Goal: Transaction & Acquisition: Book appointment/travel/reservation

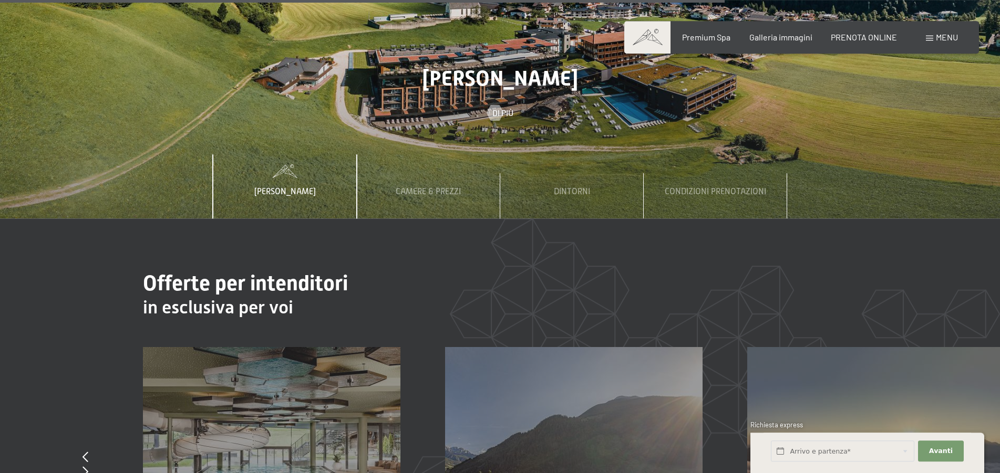
scroll to position [3856, 0]
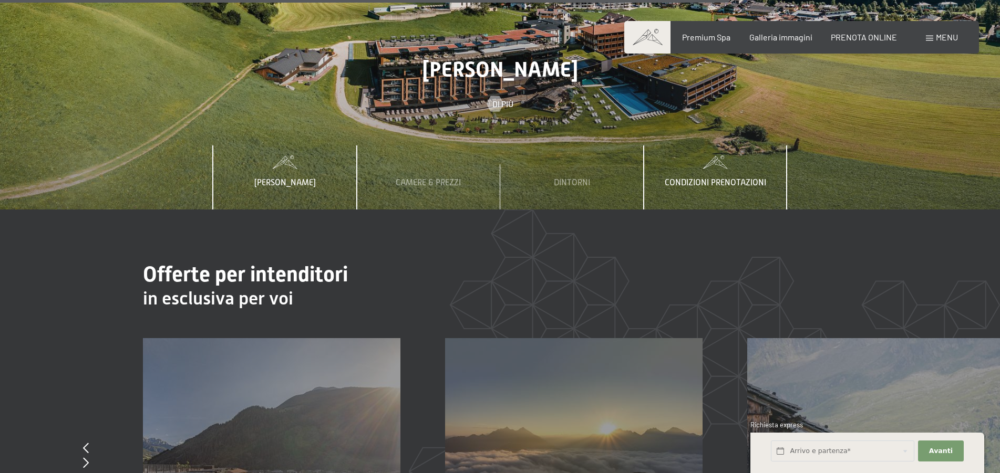
click at [698, 154] on div "Condizioni prenotazioni" at bounding box center [715, 178] width 117 height 64
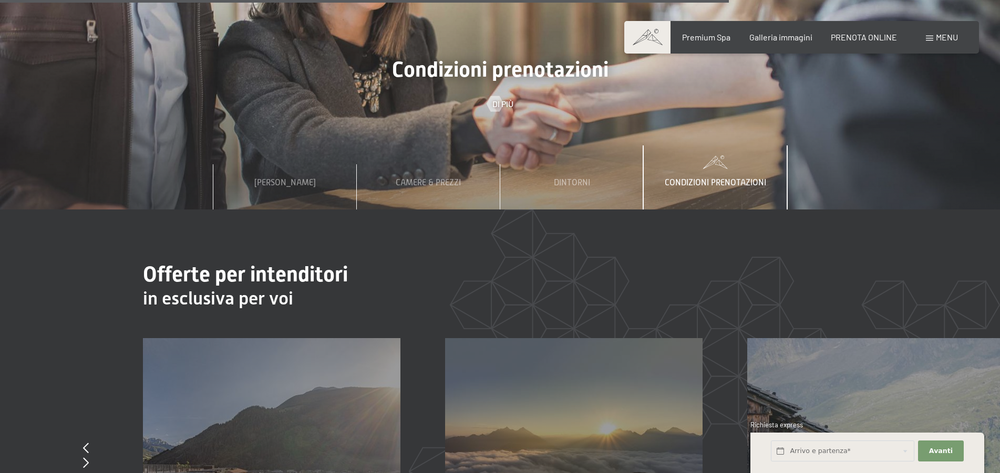
click at [703, 178] on span "Condizioni prenotazioni" at bounding box center [715, 182] width 101 height 9
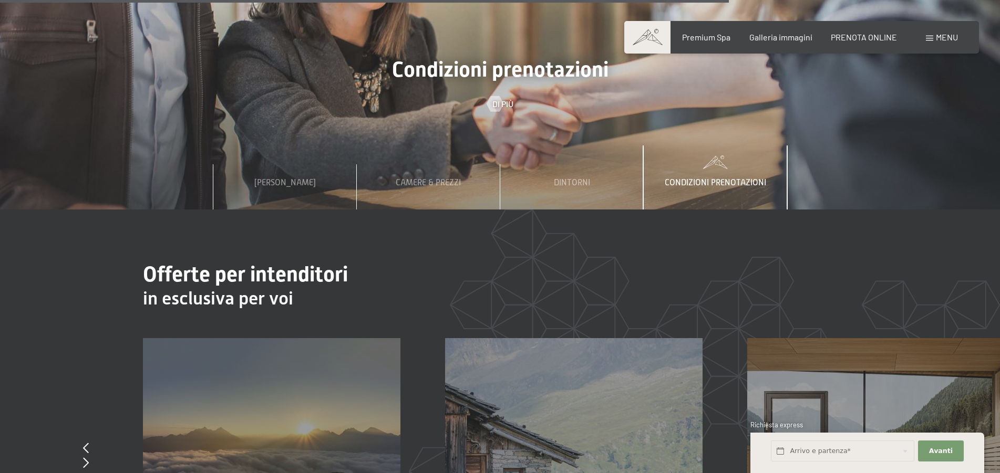
click at [703, 178] on span "Condizioni prenotazioni" at bounding box center [715, 182] width 101 height 9
click at [735, 178] on span "Condizioni prenotazioni" at bounding box center [715, 182] width 101 height 9
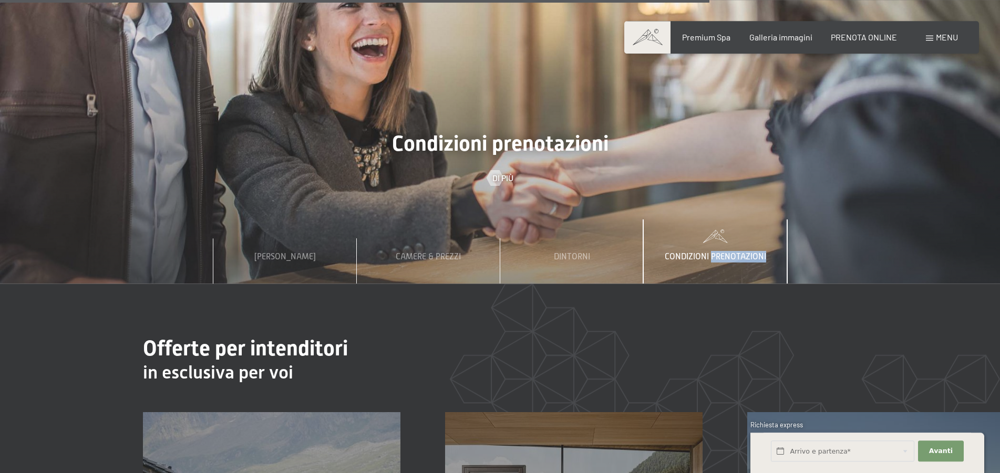
scroll to position [3749, 0]
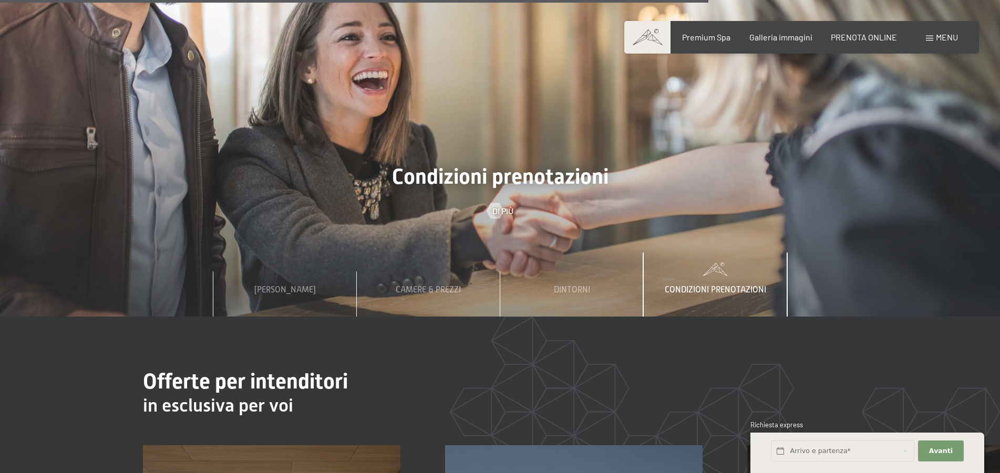
click at [523, 164] on span "Condizioni prenotazioni" at bounding box center [500, 176] width 216 height 25
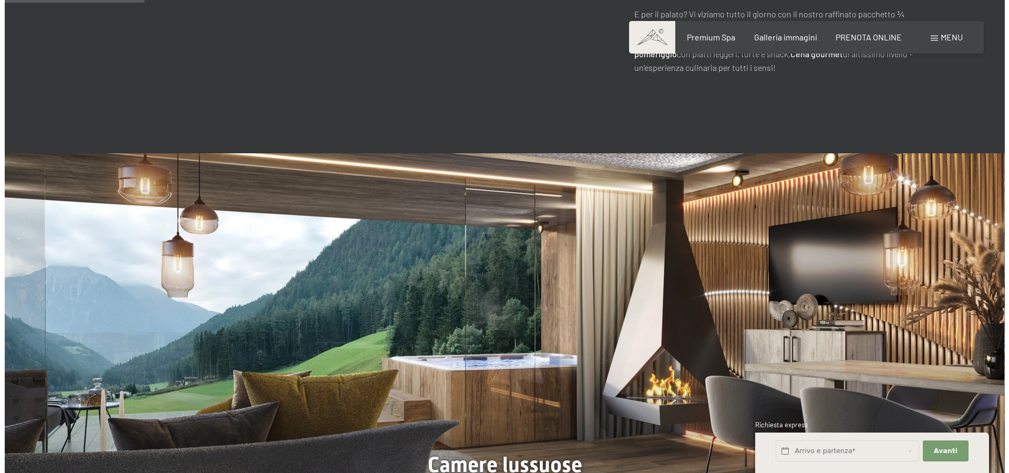
scroll to position [374, 0]
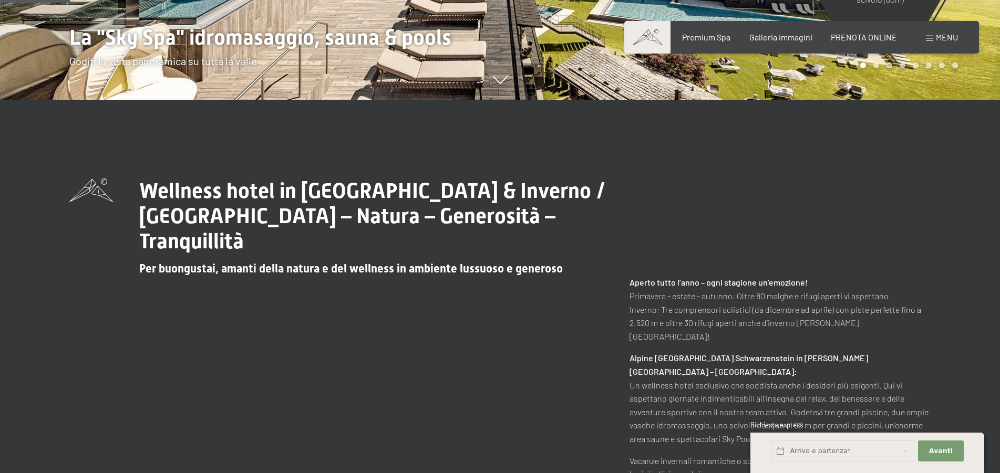
click at [927, 38] on span at bounding box center [929, 38] width 7 height 5
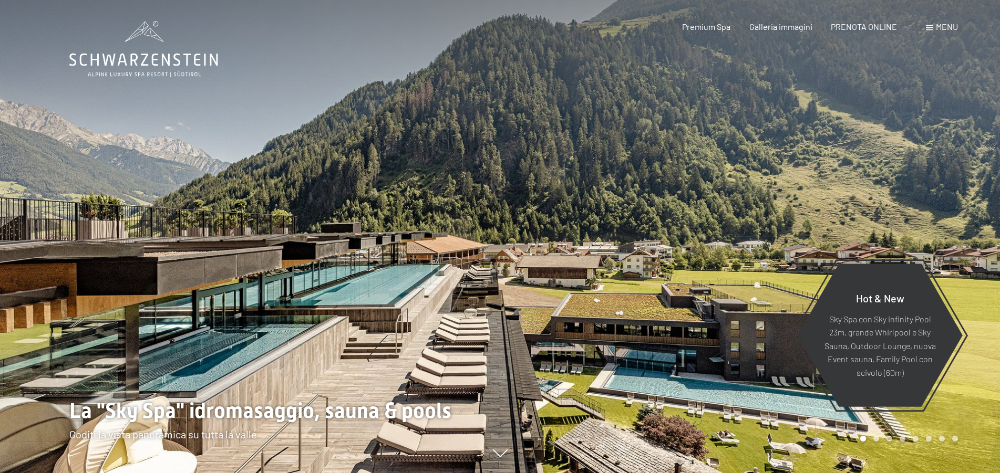
click at [940, 28] on span "Menu" at bounding box center [947, 27] width 22 height 10
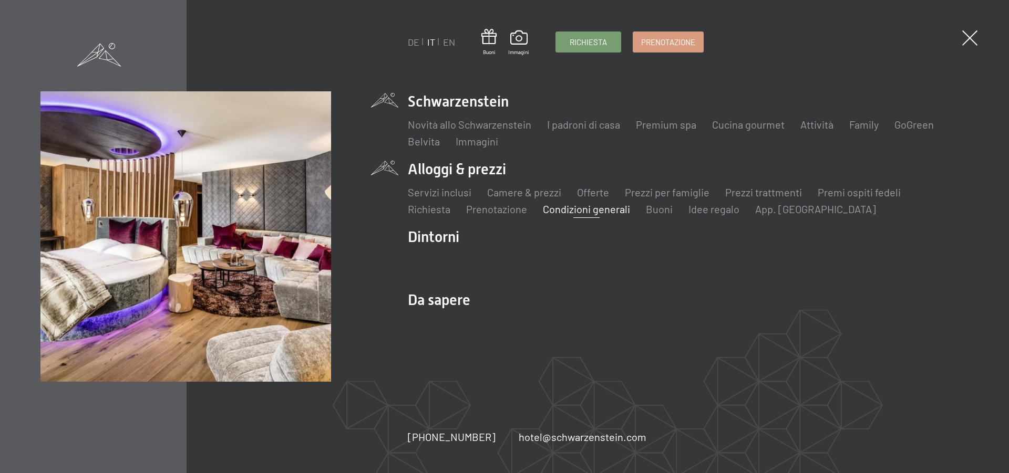
click at [572, 215] on link "Condizioni generali" at bounding box center [586, 209] width 87 height 13
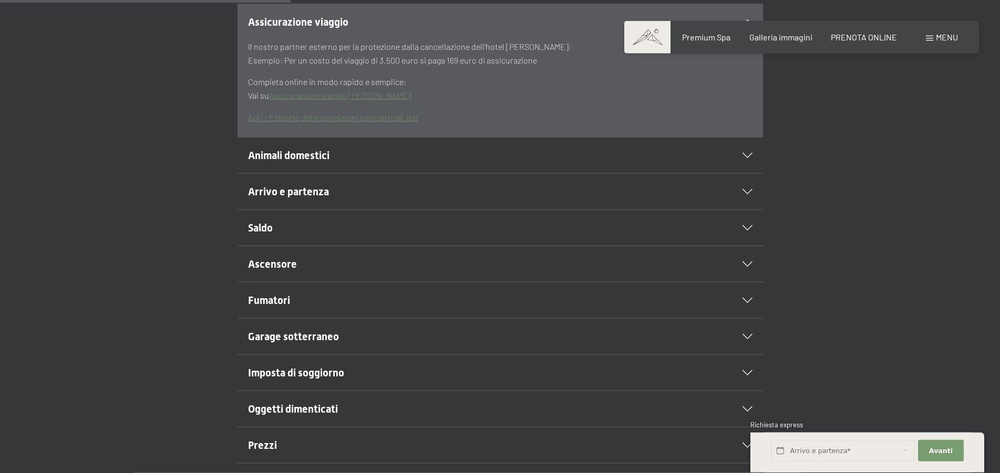
scroll to position [375, 0]
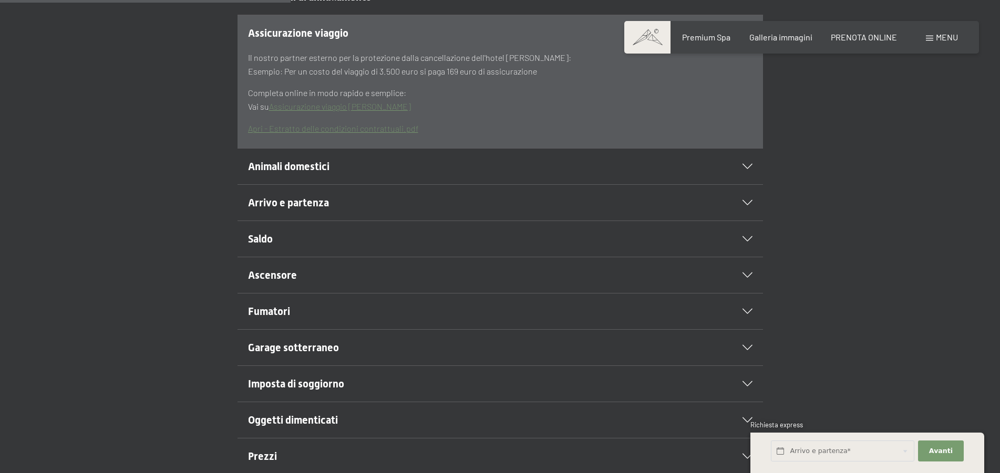
click at [326, 130] on link "Apri - Estratto delle condizioni contrattuali.pdf" at bounding box center [333, 128] width 170 height 10
click at [743, 238] on icon at bounding box center [747, 238] width 10 height 5
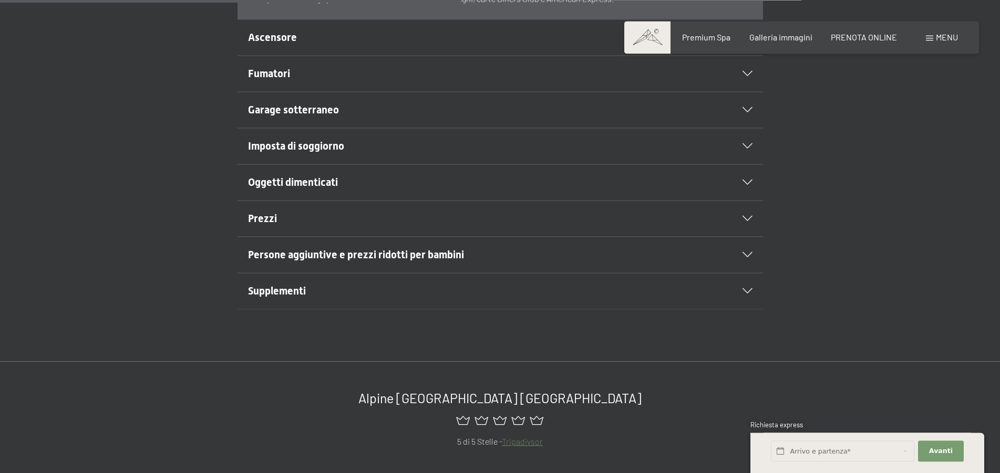
scroll to position [589, 0]
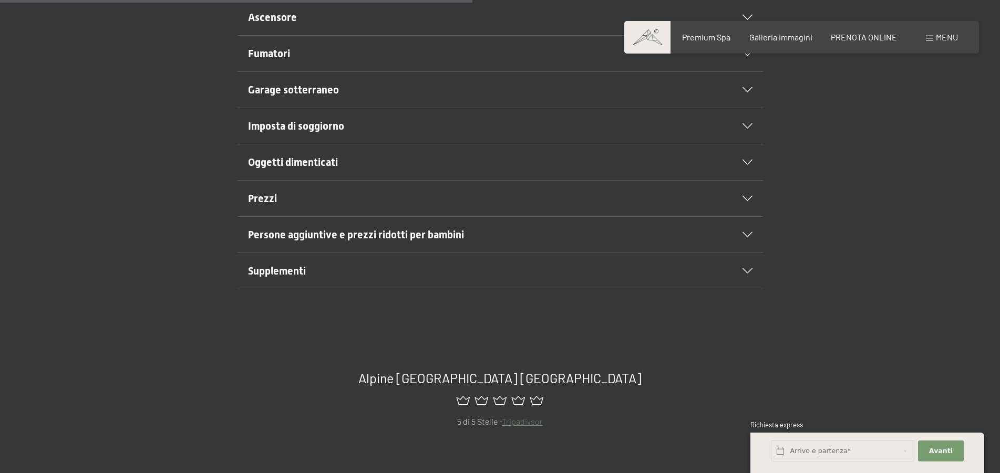
click at [746, 271] on icon at bounding box center [747, 270] width 10 height 5
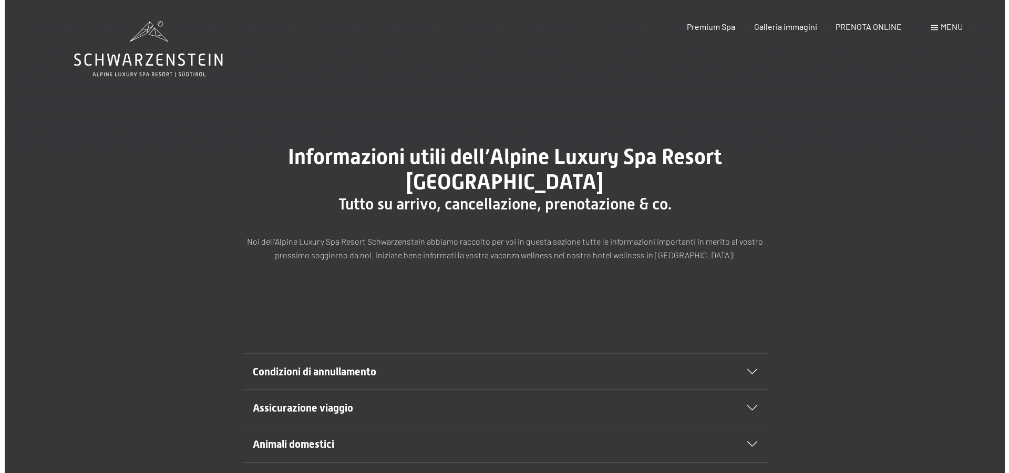
scroll to position [0, 0]
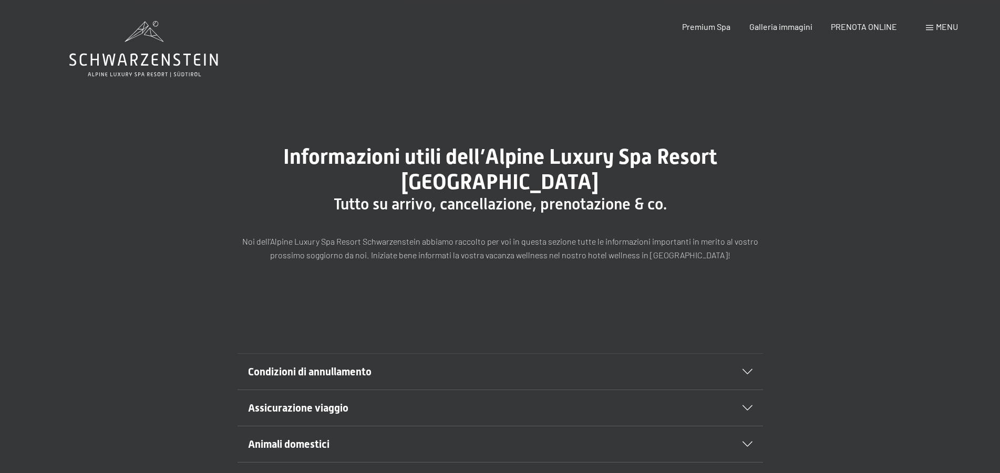
click at [931, 27] on span at bounding box center [929, 27] width 7 height 5
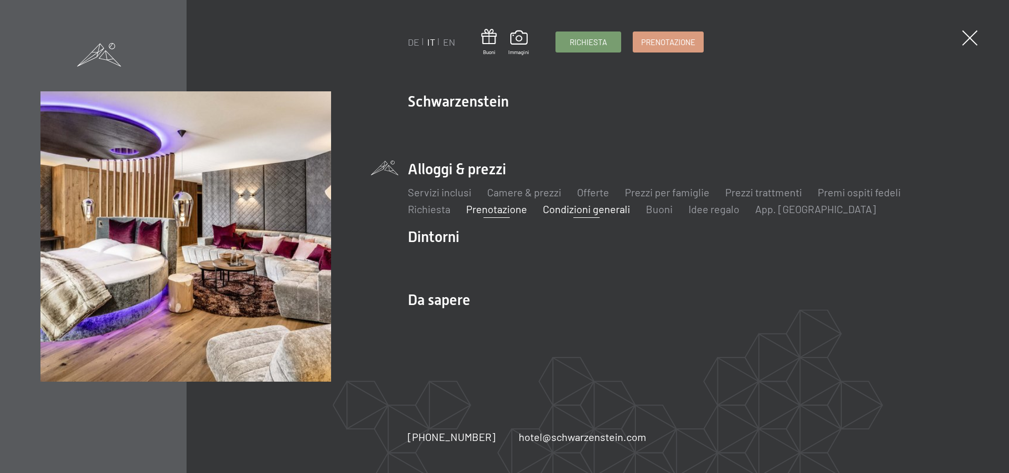
click at [487, 210] on link "Prenotazione" at bounding box center [496, 209] width 61 height 13
click at [544, 197] on link "Camere & prezzi" at bounding box center [524, 192] width 74 height 13
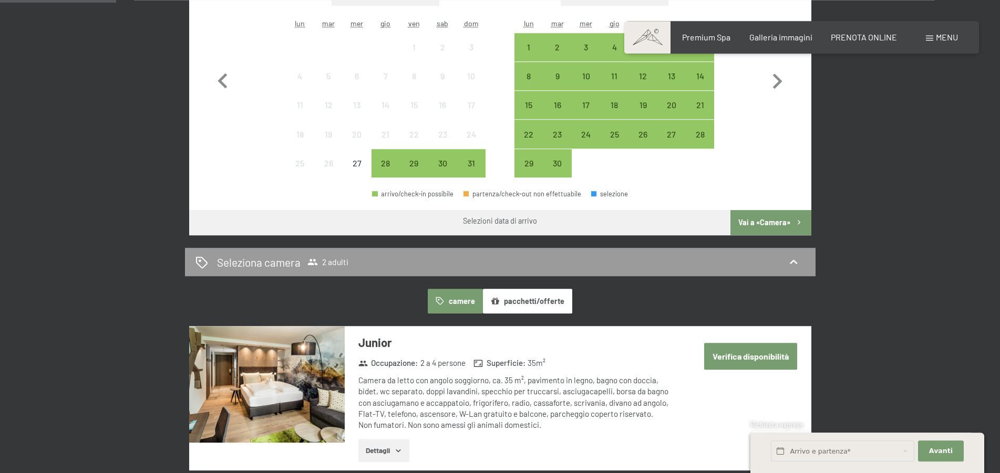
scroll to position [47, 0]
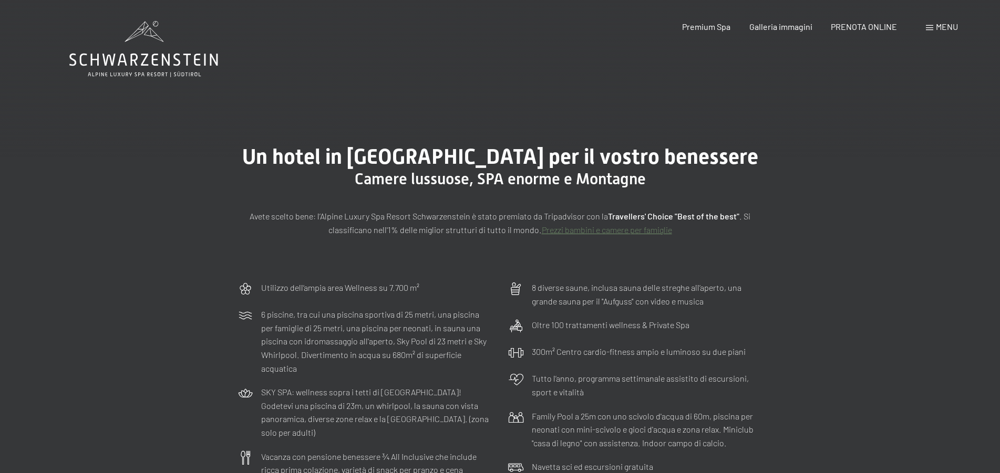
click at [930, 33] on div "Prenotazione Richiesta Premium Spa Galleria immagini PRENOTA ONLINE Menu DE IT …" at bounding box center [801, 27] width 313 height 12
click at [932, 27] on span at bounding box center [929, 27] width 7 height 5
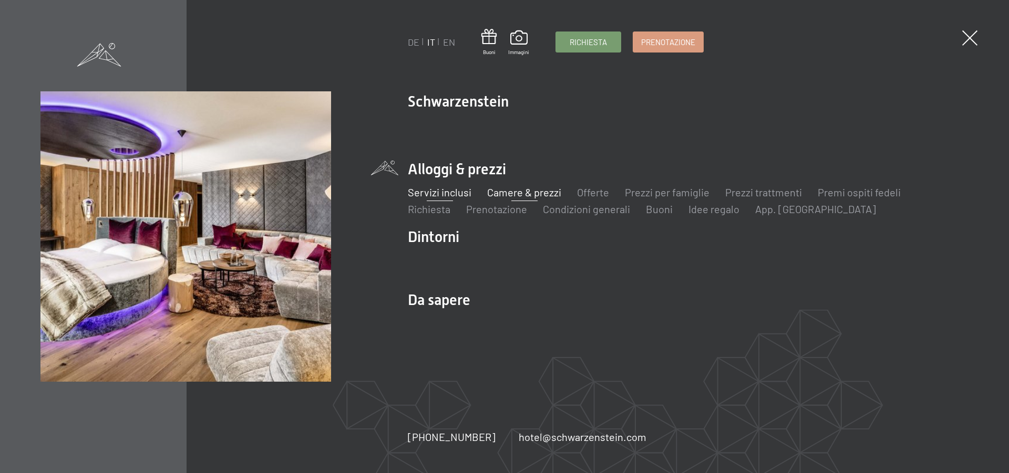
click at [438, 193] on link "Servizi inclusi" at bounding box center [440, 192] width 64 height 13
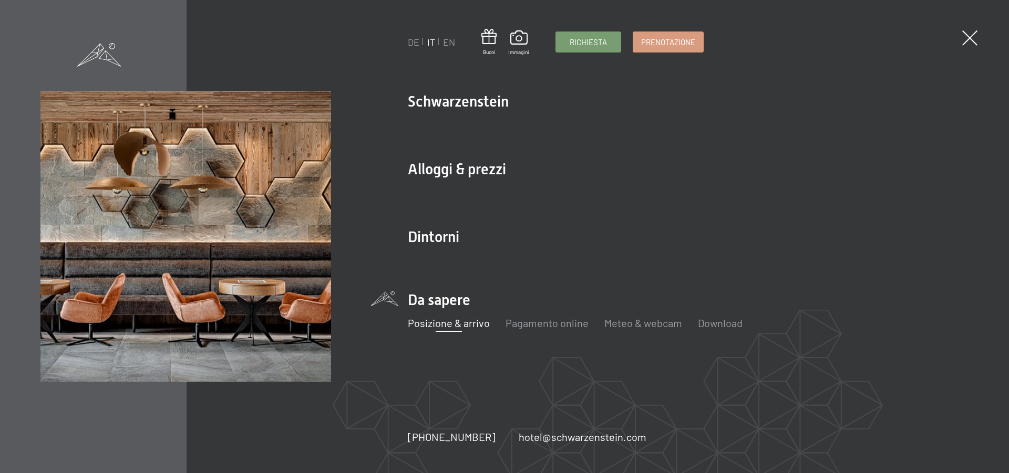
click at [435, 320] on link "Posizione & arrivo" at bounding box center [449, 323] width 82 height 13
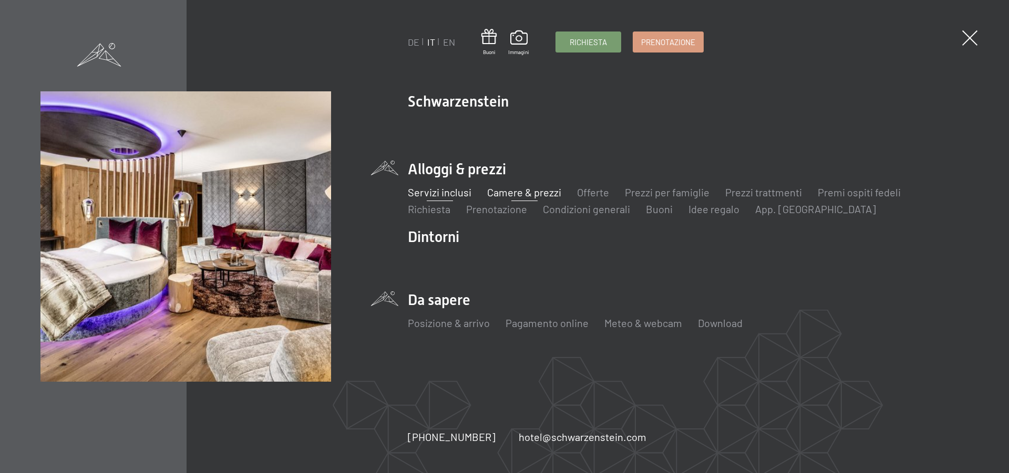
click at [449, 193] on link "Servizi inclusi" at bounding box center [440, 192] width 64 height 13
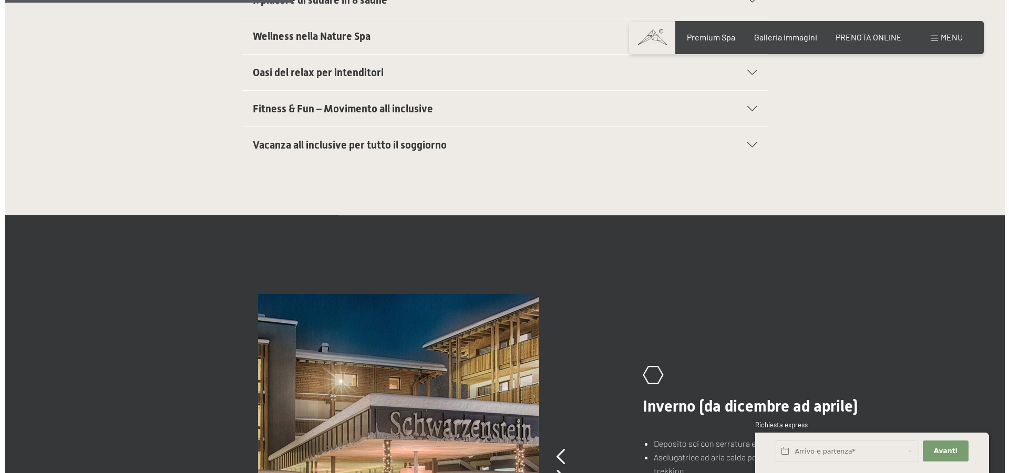
scroll to position [536, 0]
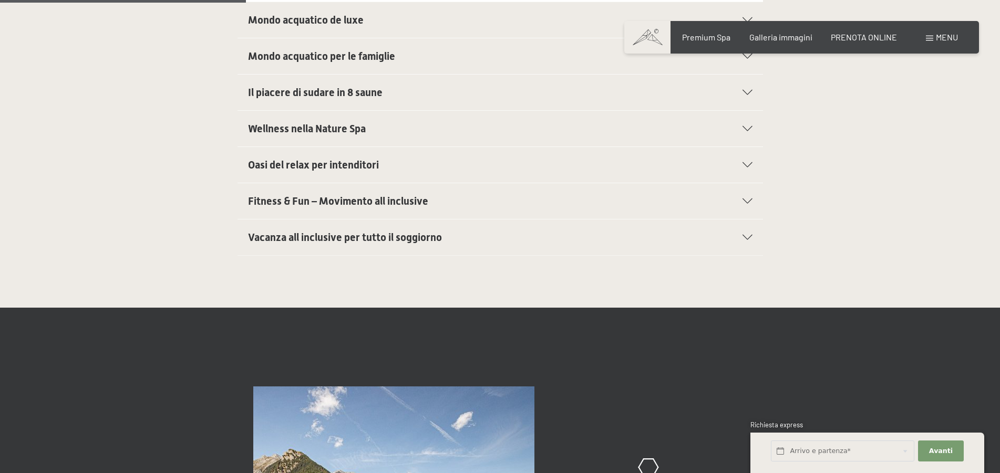
click at [929, 39] on span at bounding box center [929, 38] width 7 height 5
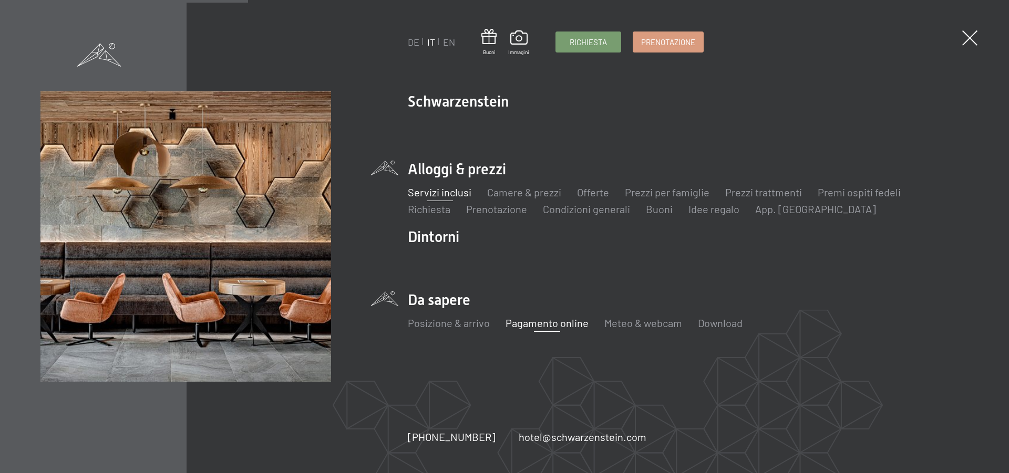
click at [564, 324] on link "Pagamento online" at bounding box center [546, 323] width 83 height 13
click at [717, 325] on link "Download" at bounding box center [720, 323] width 45 height 13
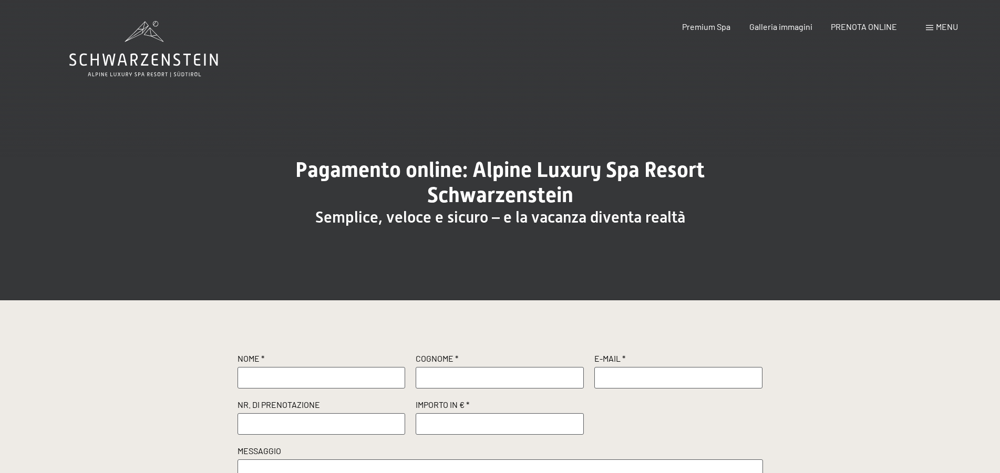
scroll to position [118, 0]
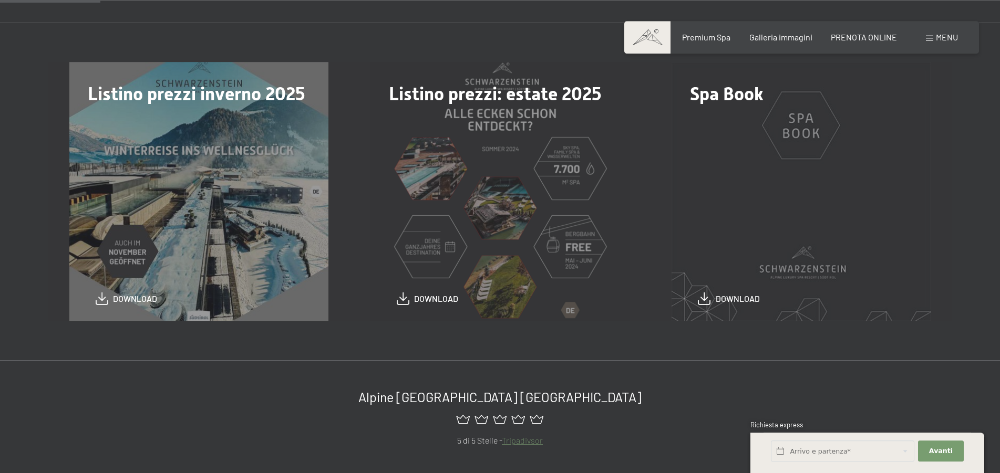
scroll to position [322, 0]
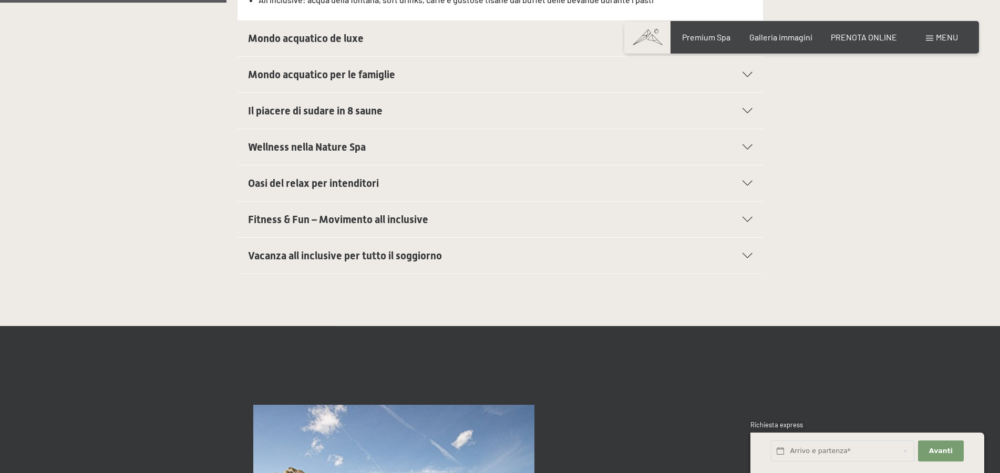
scroll to position [536, 0]
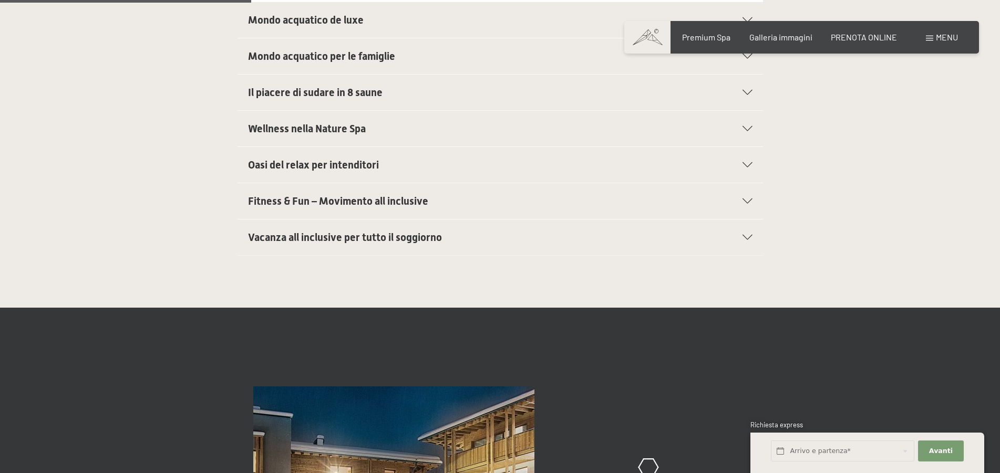
click at [748, 235] on div "Vacanza all inclusive per tutto il soggiorno" at bounding box center [500, 238] width 504 height 36
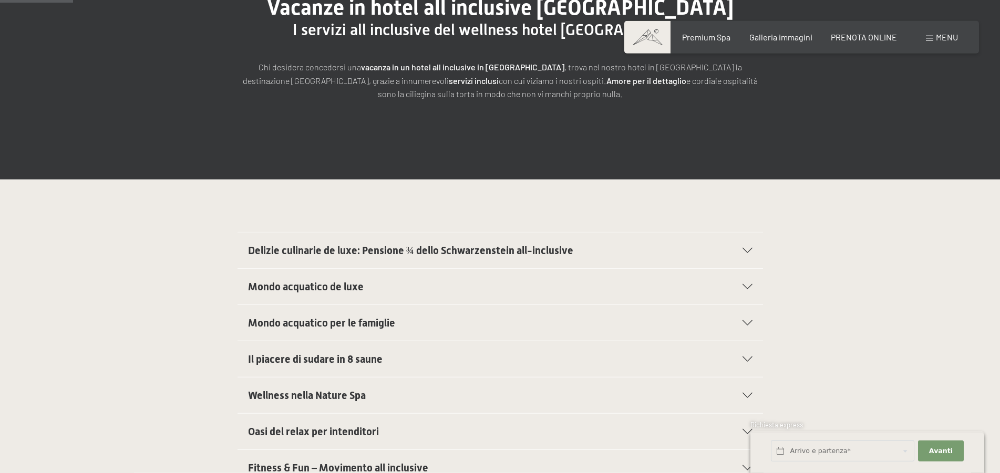
scroll to position [214, 0]
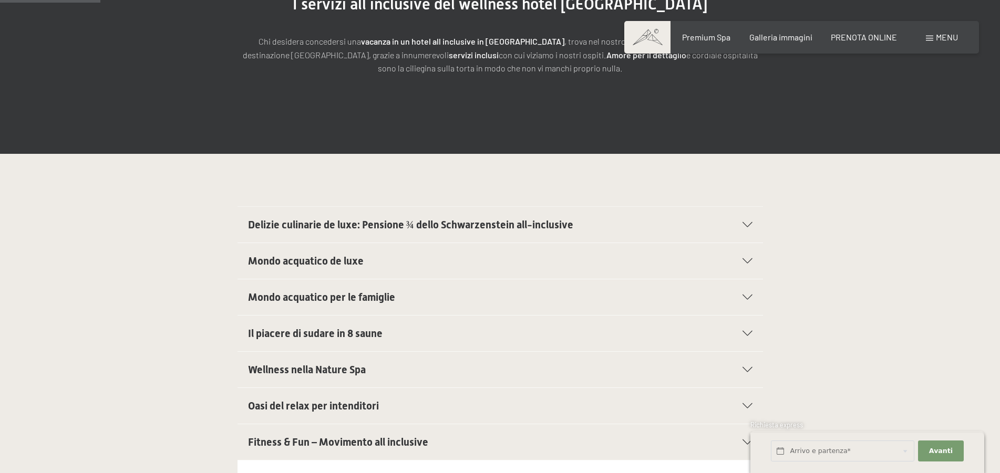
click at [749, 222] on div "Delizie culinarie de luxe: Pensione ¾ dello Schwarzenstein all-inclusive" at bounding box center [500, 225] width 504 height 36
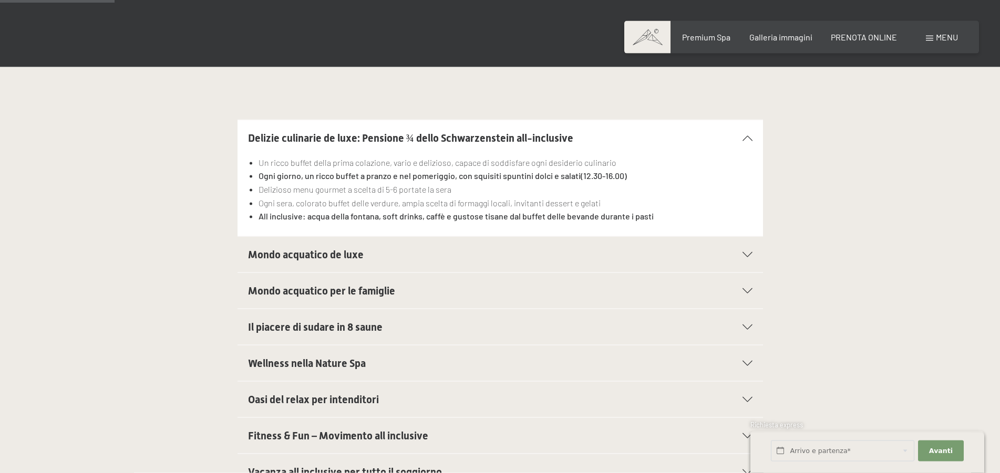
scroll to position [322, 0]
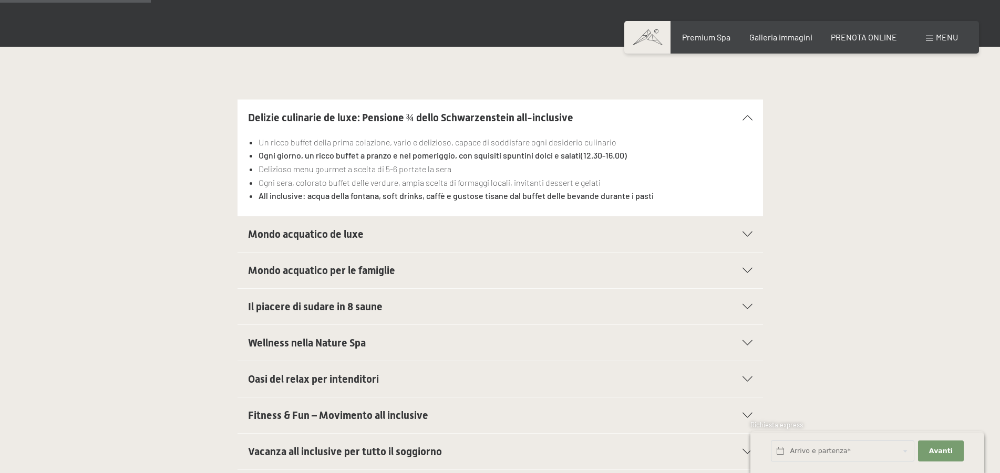
click at [747, 239] on div "Mondo acquatico de luxe" at bounding box center [500, 234] width 504 height 36
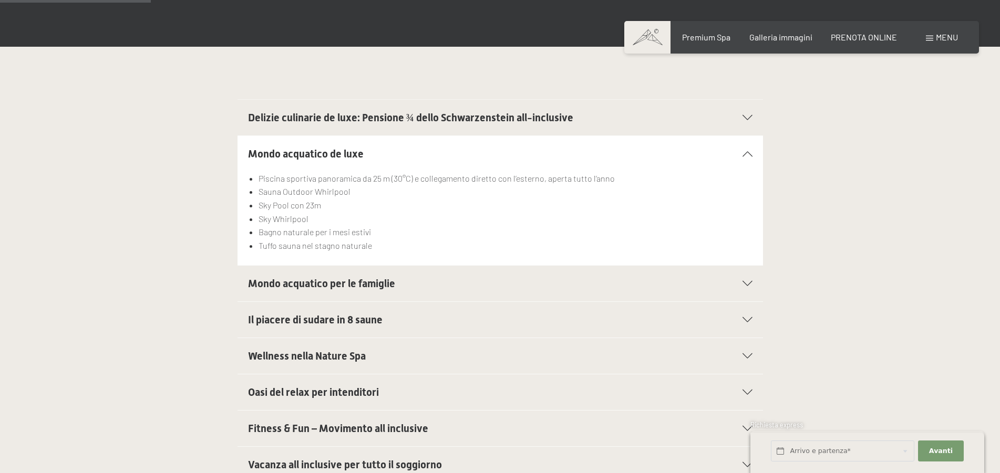
click at [749, 286] on icon at bounding box center [747, 283] width 10 height 5
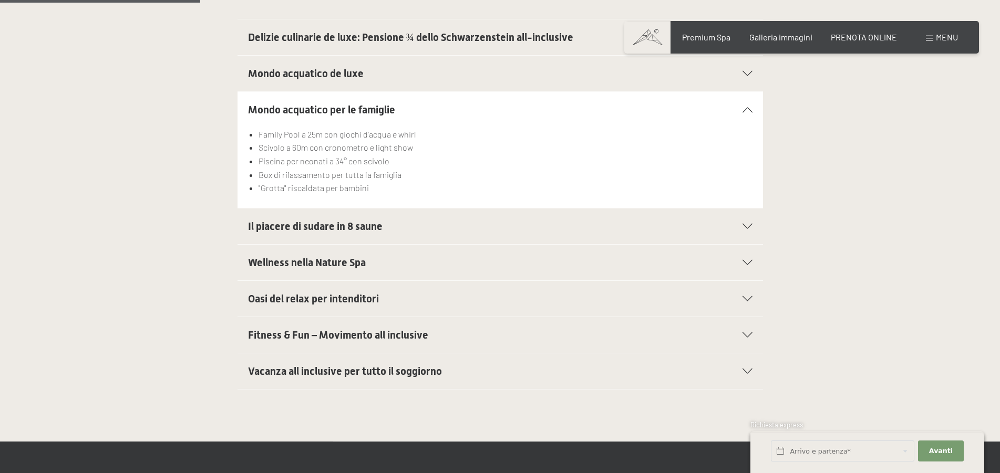
scroll to position [429, 0]
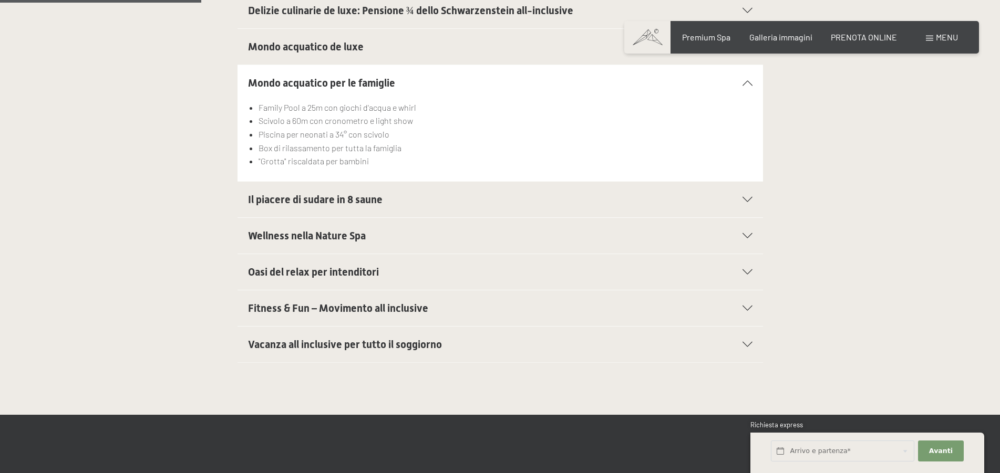
click at [745, 344] on icon at bounding box center [747, 344] width 10 height 5
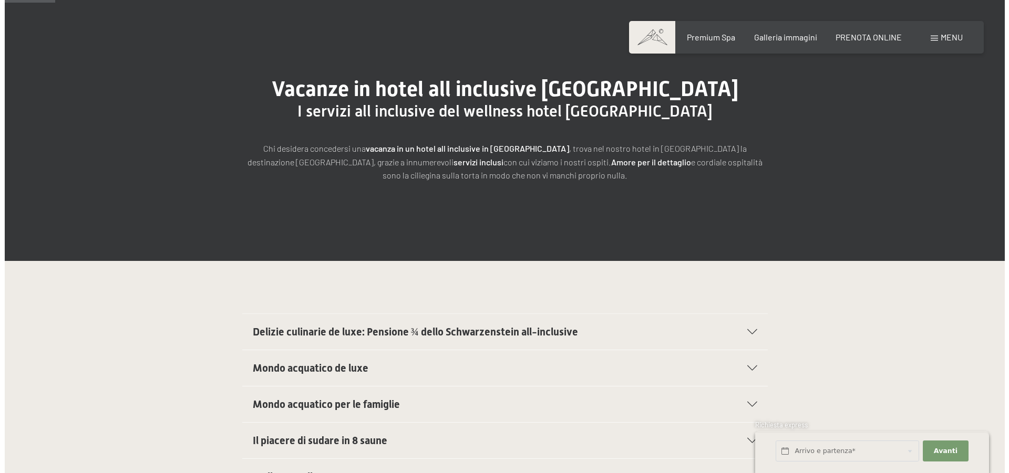
scroll to position [0, 0]
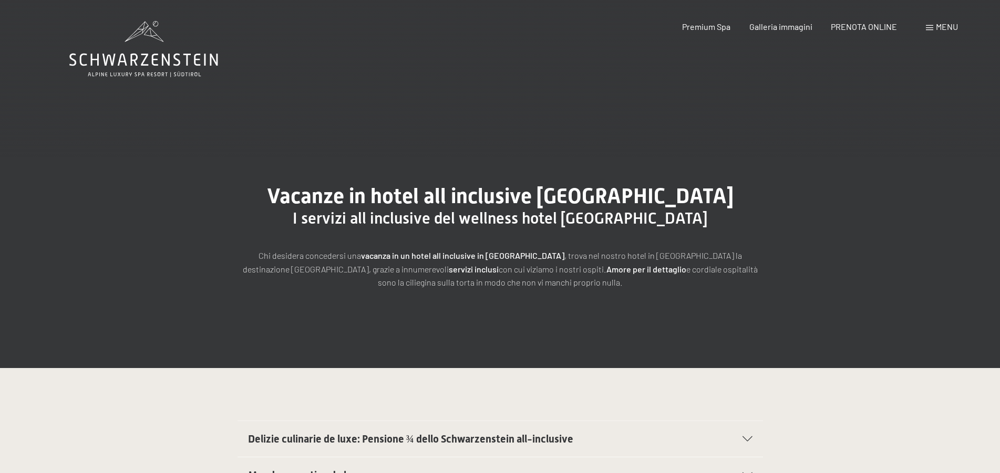
click at [933, 29] on div "Menu" at bounding box center [942, 27] width 32 height 12
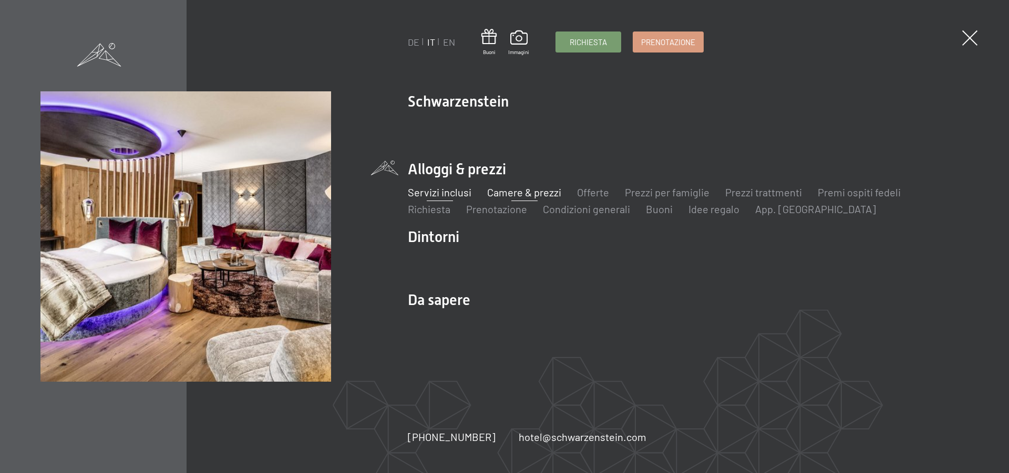
click at [506, 190] on link "Camere & prezzi" at bounding box center [524, 192] width 74 height 13
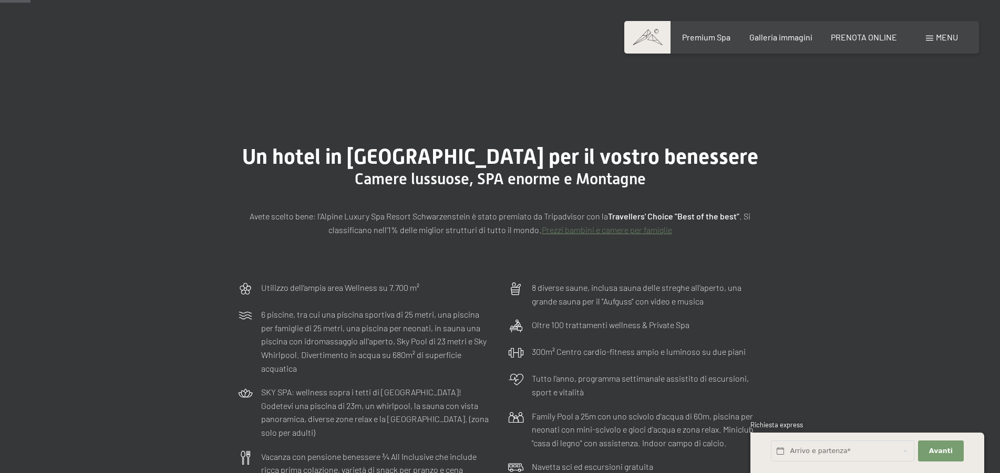
scroll to position [107, 0]
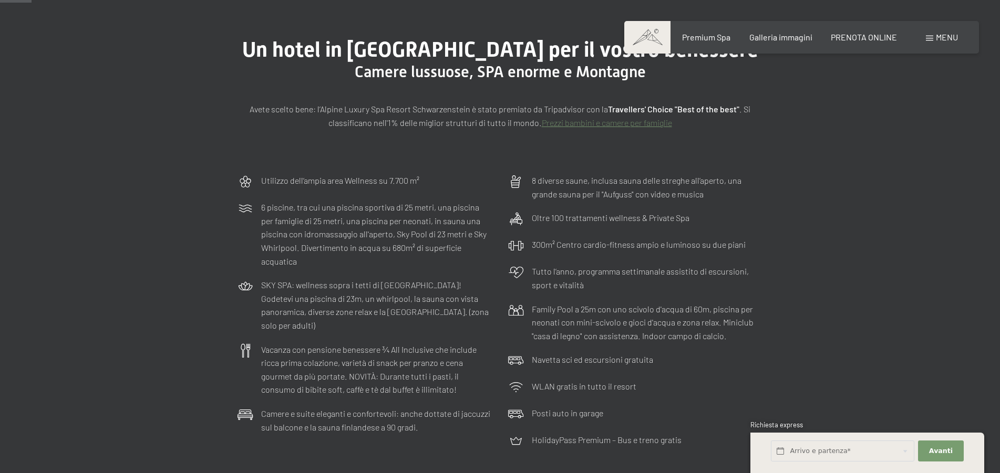
click at [592, 123] on link "Prezzi bambini e camere per famiglie" at bounding box center [607, 123] width 130 height 10
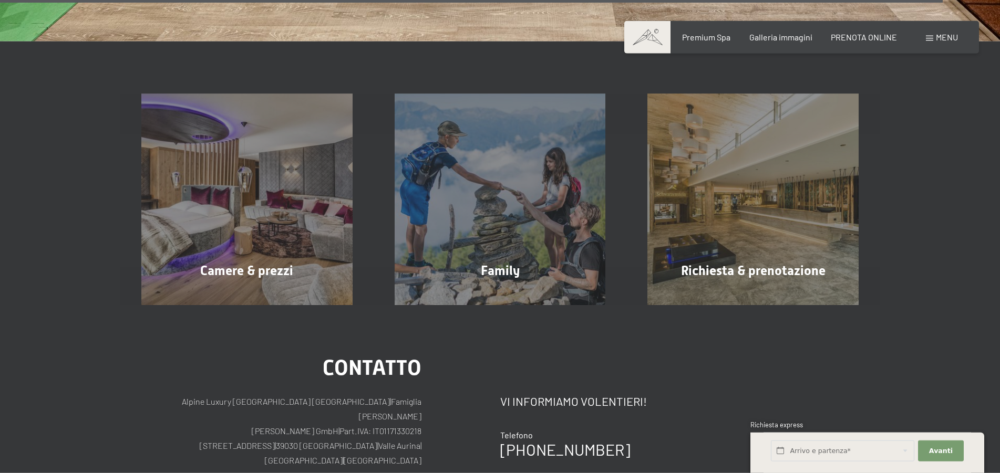
scroll to position [4287, 0]
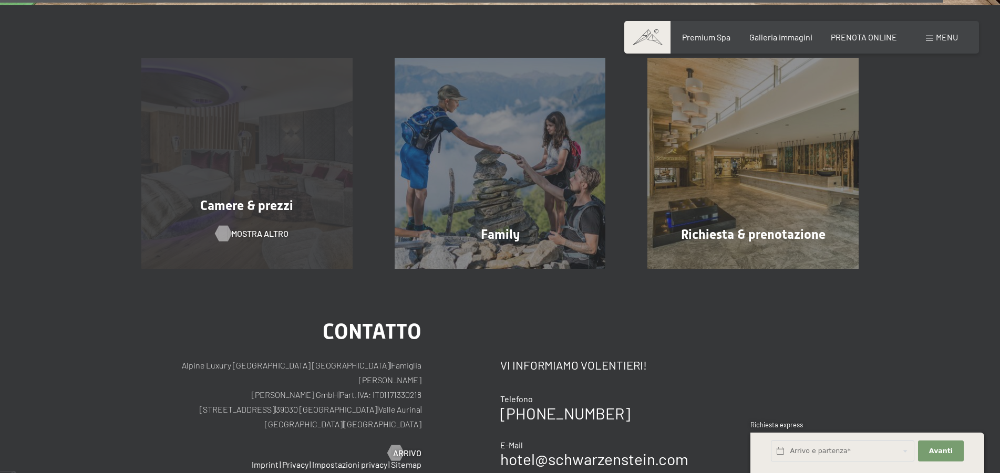
click at [240, 228] on span "mostra altro" at bounding box center [259, 234] width 57 height 12
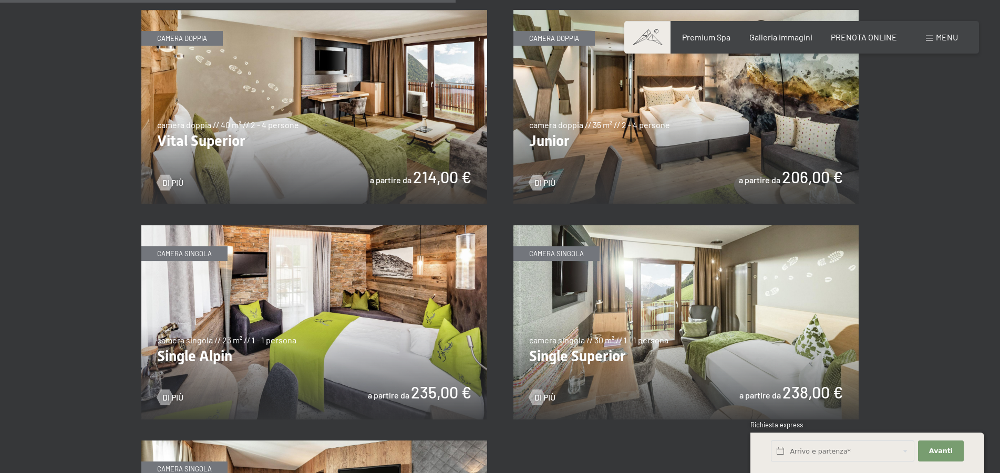
scroll to position [1554, 0]
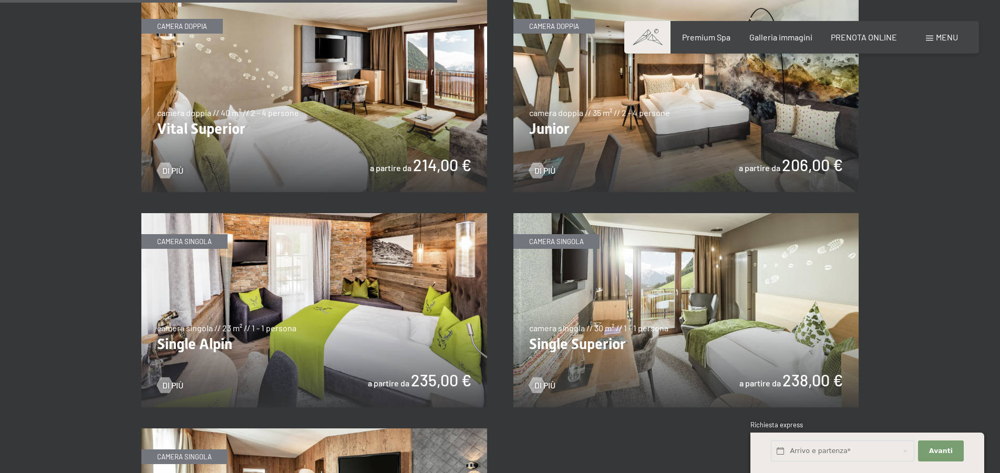
click at [177, 29] on img at bounding box center [314, 95] width 346 height 194
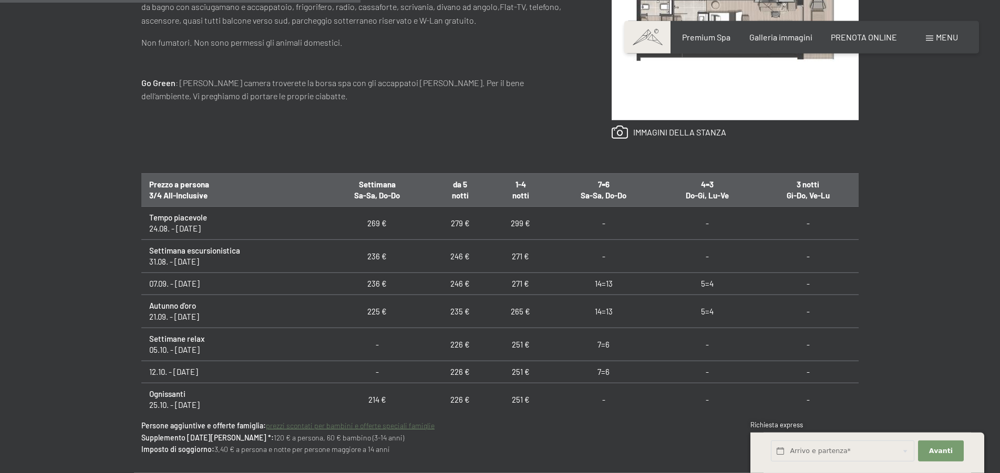
scroll to position [643, 0]
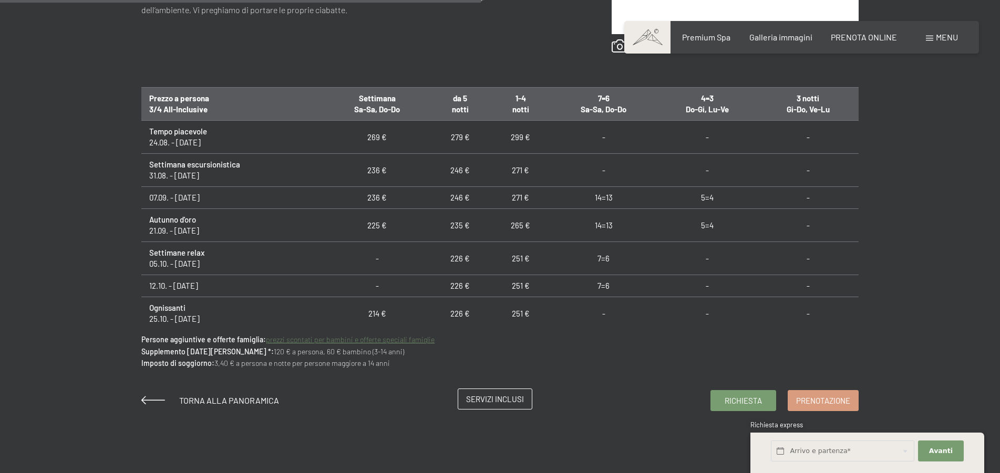
click at [480, 398] on span "Servizi inclusi" at bounding box center [495, 399] width 58 height 11
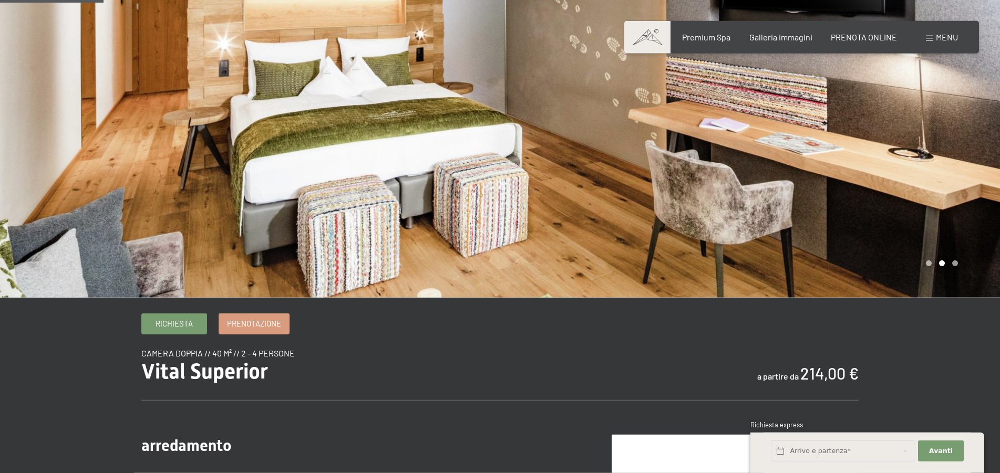
scroll to position [54, 0]
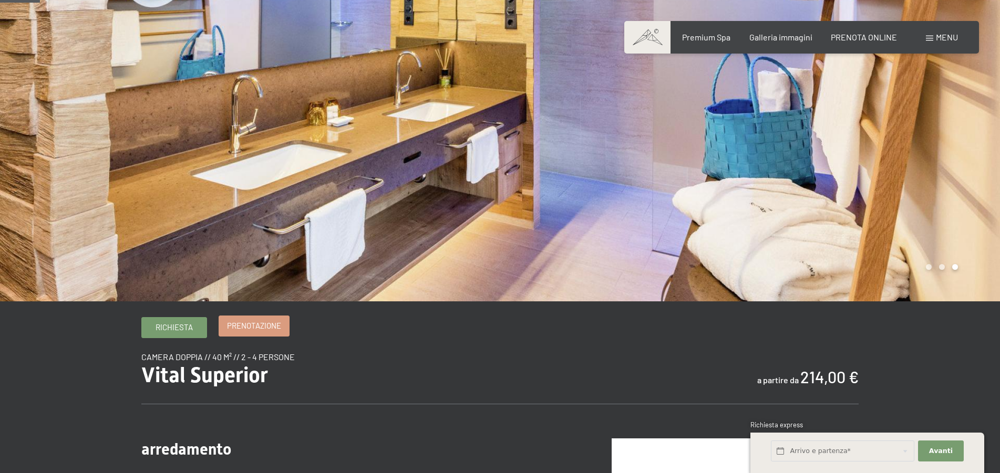
click at [259, 328] on span "Prenotazione" at bounding box center [254, 325] width 54 height 11
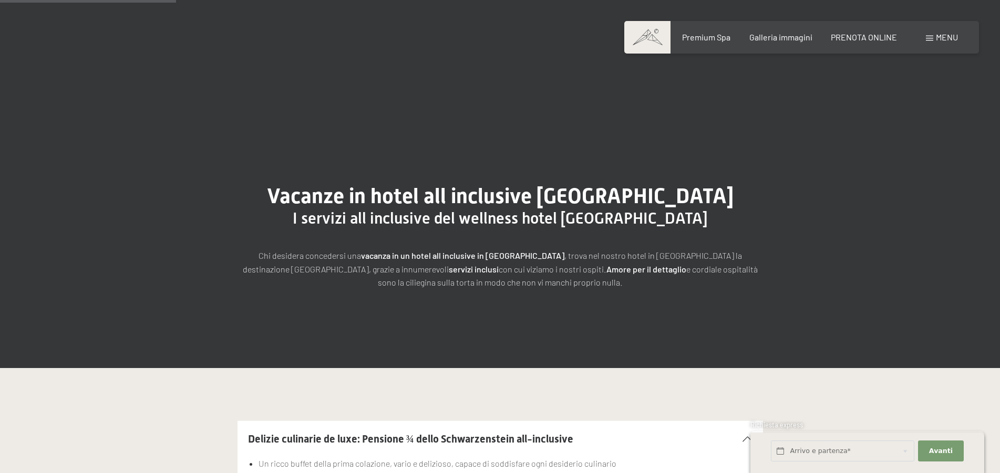
scroll to position [375, 0]
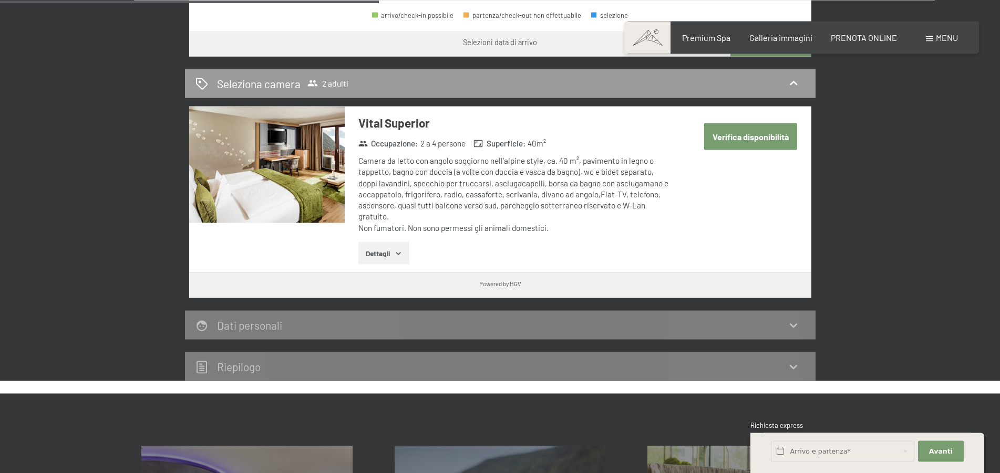
scroll to position [589, 0]
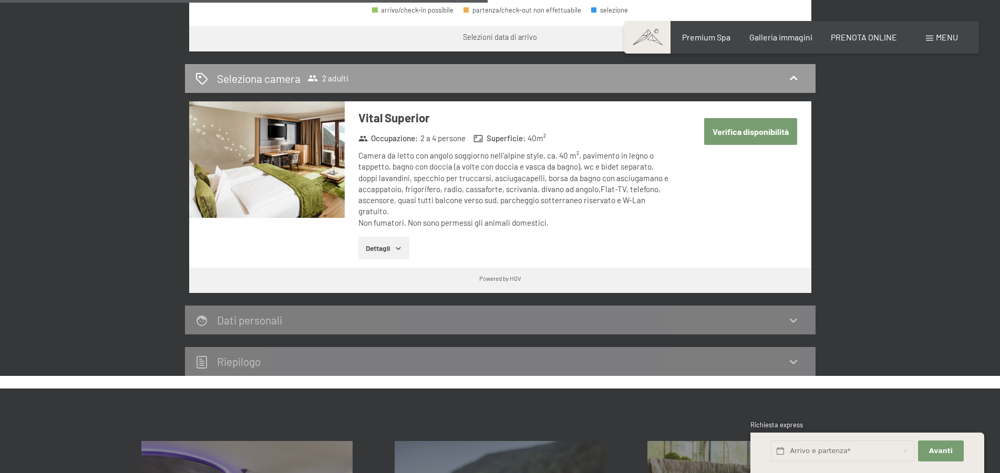
click at [791, 366] on icon at bounding box center [793, 362] width 13 height 13
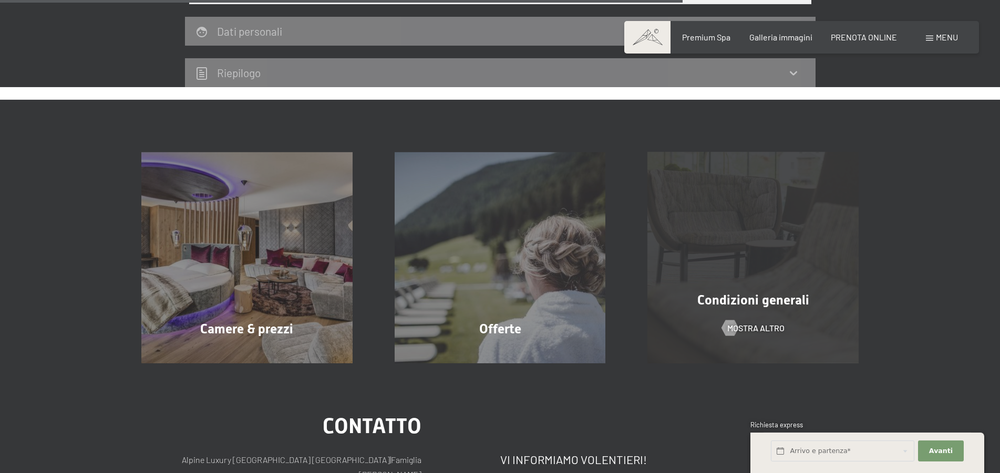
scroll to position [965, 0]
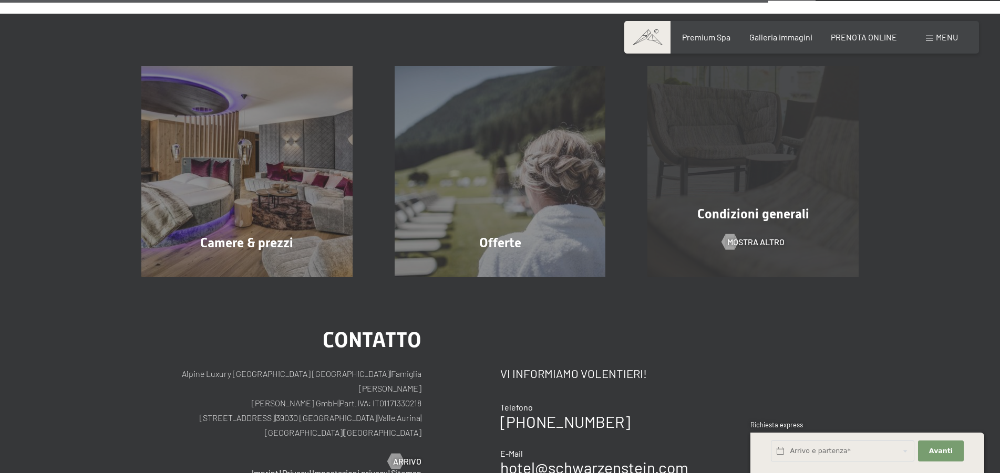
click at [772, 219] on span "Condizioni generali" at bounding box center [753, 213] width 112 height 15
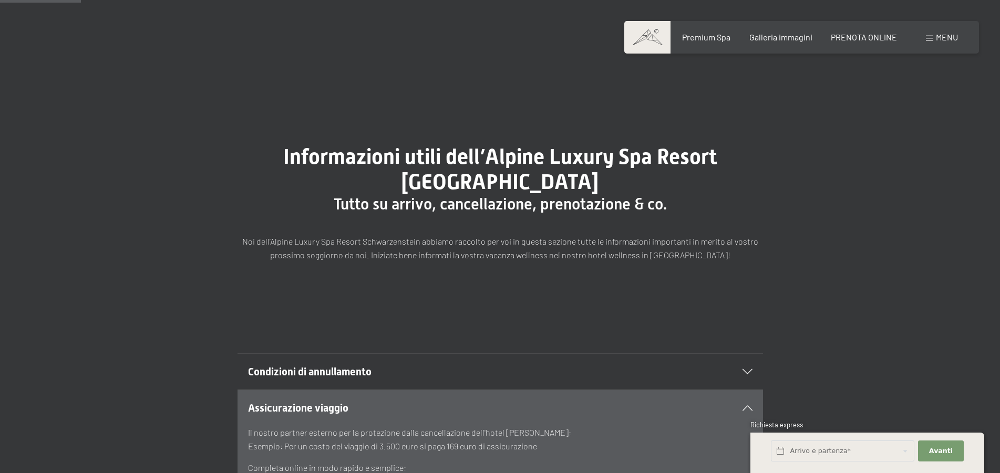
scroll to position [107, 0]
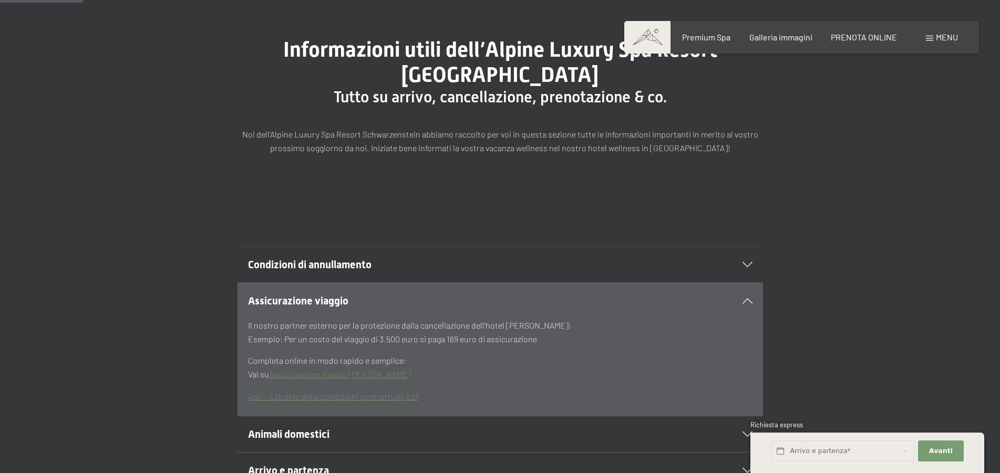
click at [750, 266] on icon at bounding box center [747, 264] width 10 height 5
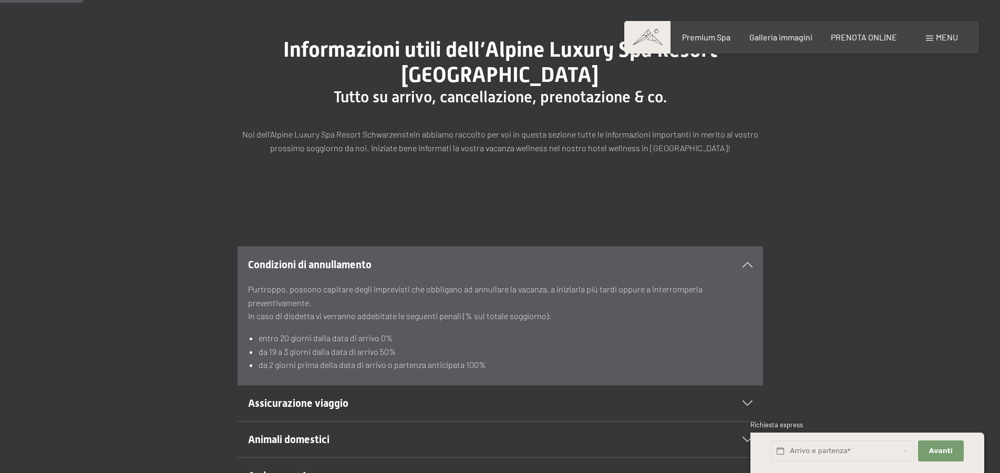
click at [741, 438] on div "Animali domestici" at bounding box center [500, 440] width 504 height 36
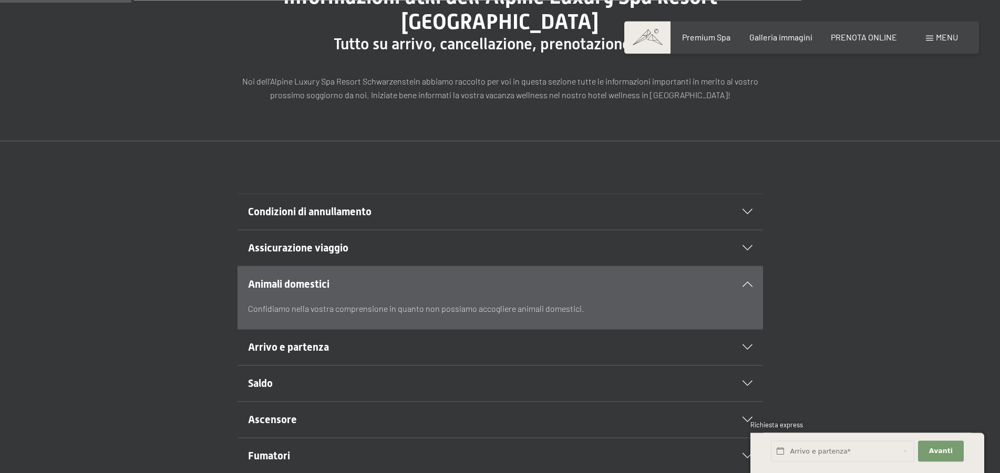
scroll to position [161, 0]
click at [751, 347] on icon at bounding box center [747, 346] width 10 height 5
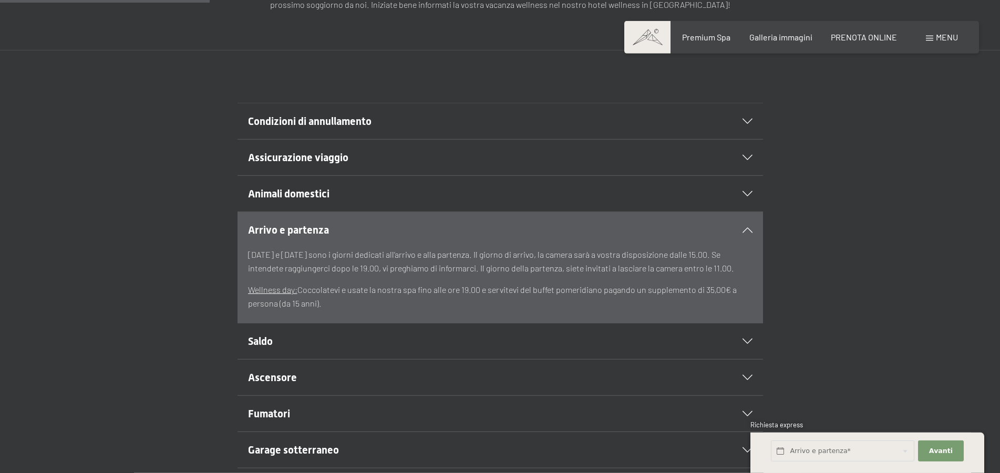
scroll to position [268, 0]
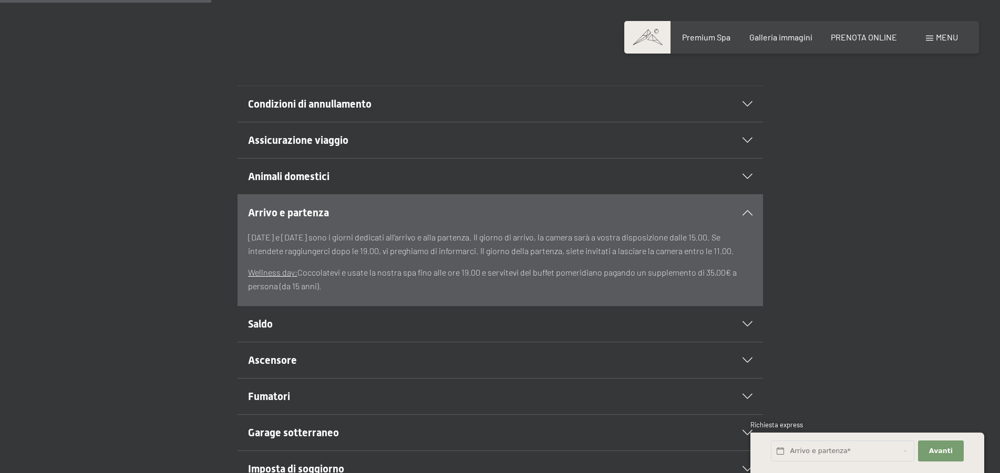
click at [743, 320] on div "Saldo" at bounding box center [500, 324] width 504 height 36
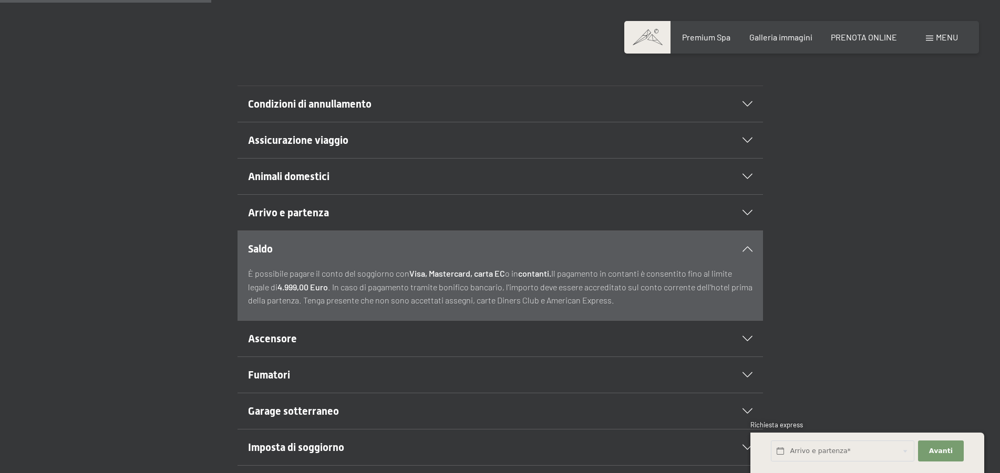
click at [746, 408] on div "Garage sotterraneo" at bounding box center [500, 411] width 504 height 36
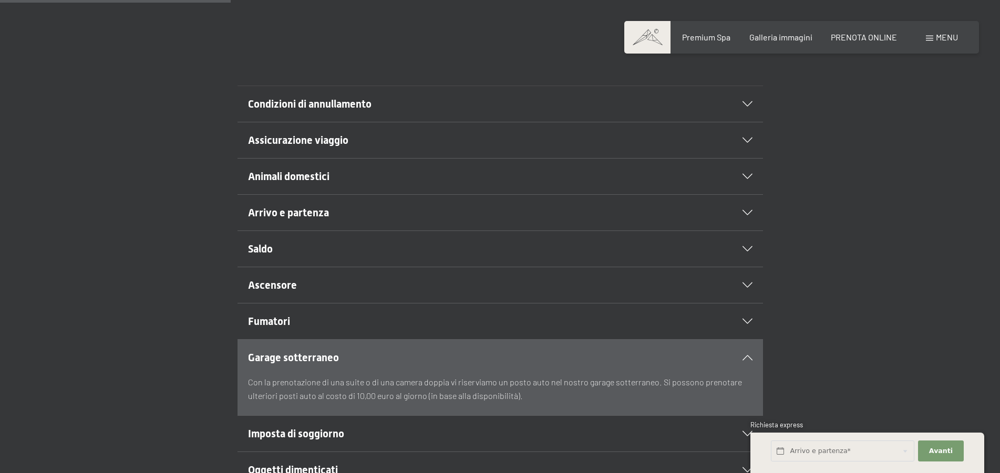
scroll to position [322, 0]
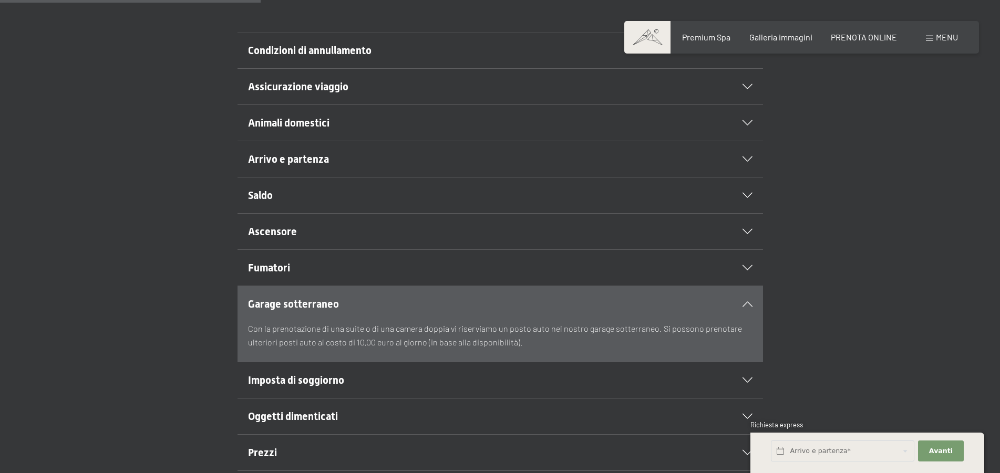
click at [748, 379] on icon at bounding box center [747, 380] width 10 height 5
